Goal: Learn about a topic: Learn about a topic

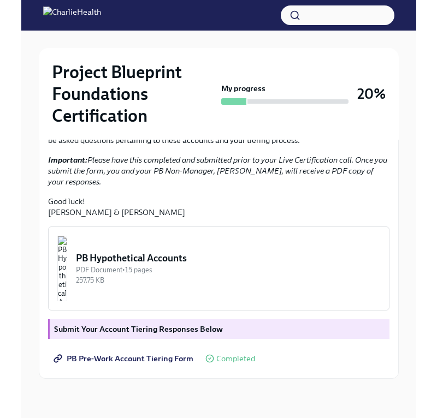
scroll to position [287, 0]
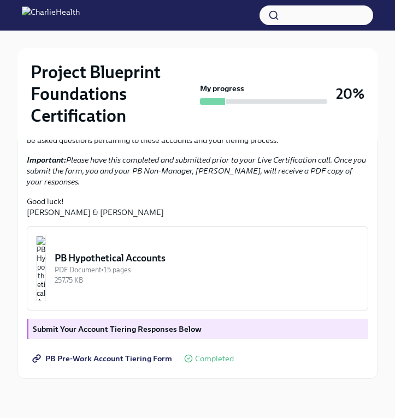
click at [2, 19] on div at bounding box center [197, 15] width 395 height 31
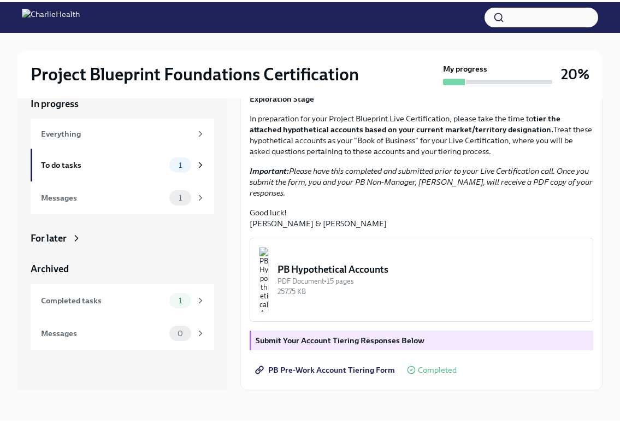
scroll to position [202, 0]
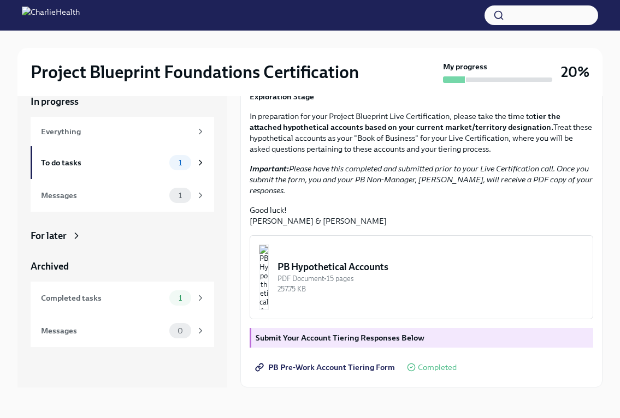
click at [269, 275] on img "button" at bounding box center [264, 278] width 10 height 66
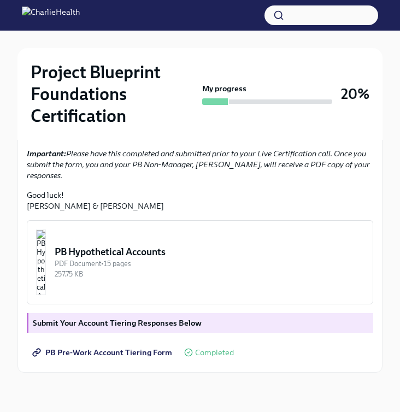
scroll to position [264, 0]
click at [46, 295] on img "button" at bounding box center [41, 262] width 10 height 66
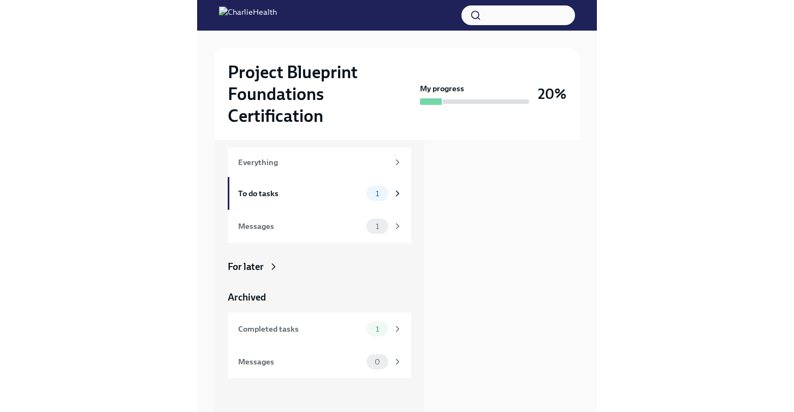
scroll to position [0, 0]
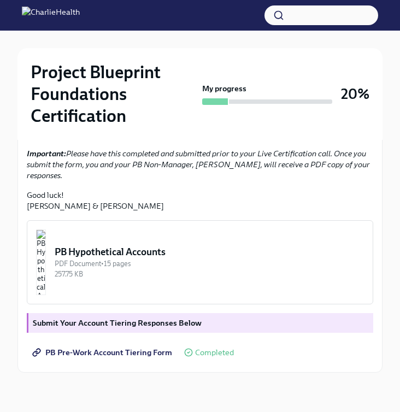
scroll to position [336, 0]
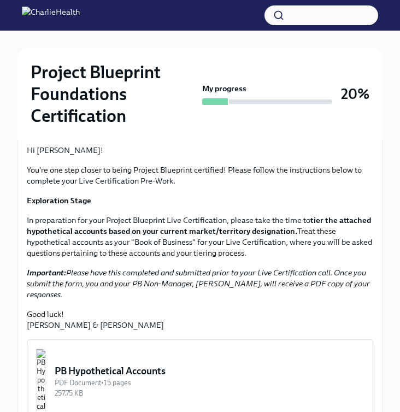
scroll to position [27, 0]
